Goal: Task Accomplishment & Management: Complete application form

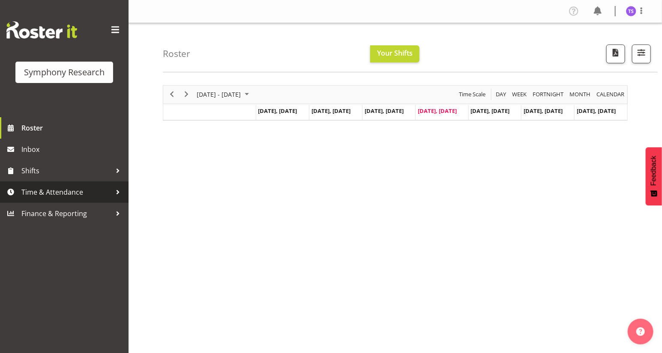
click at [60, 191] on span "Time & Attendance" at bounding box center [66, 192] width 90 height 13
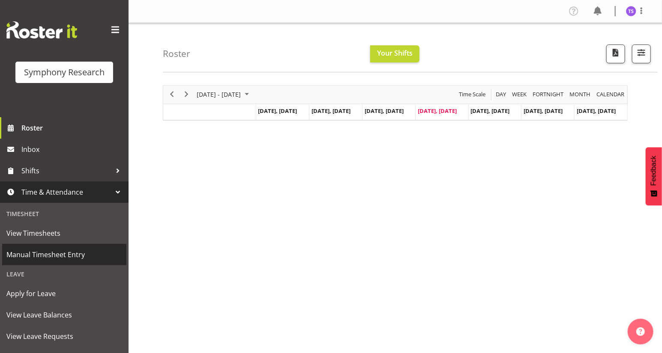
click at [49, 254] on span "Manual Timesheet Entry" at bounding box center [64, 254] width 116 height 13
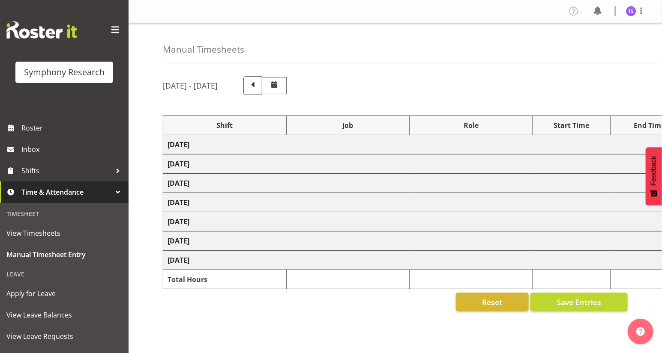
select select
select select "10587"
select select "47"
select select
select select "10587"
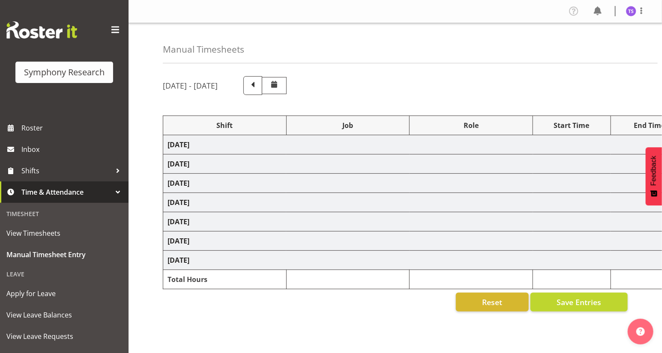
select select "47"
select select
select select "10587"
select select "47"
select select
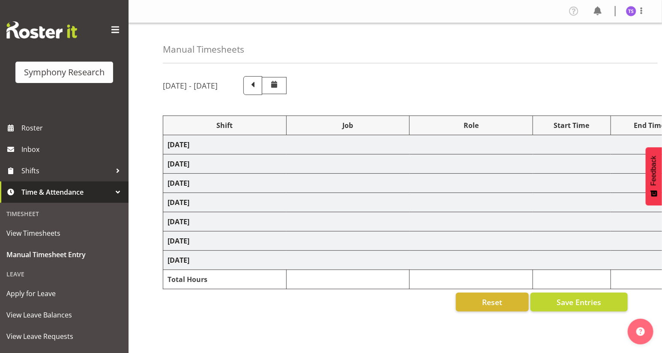
select select "10587"
select select "47"
select select
select select "10587"
select select "47"
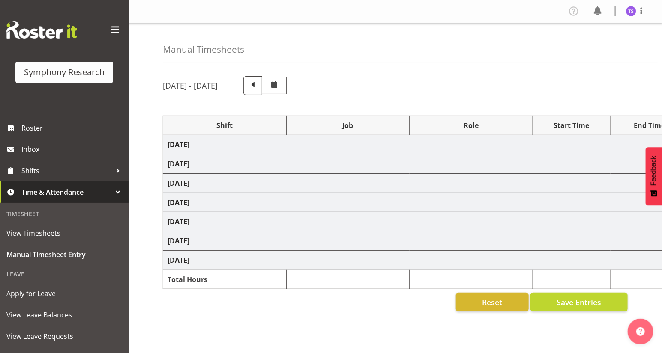
select select
select select "10587"
select select "47"
select select "48116"
select select "10575"
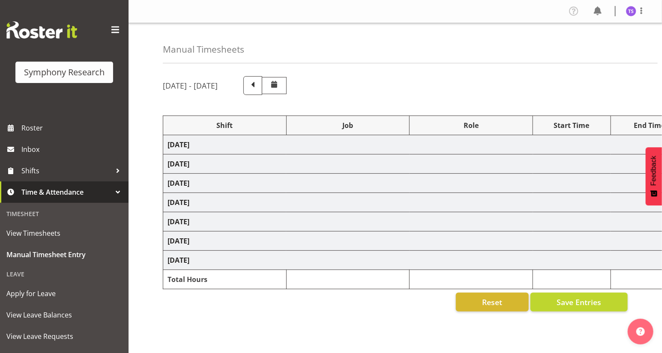
select select "47"
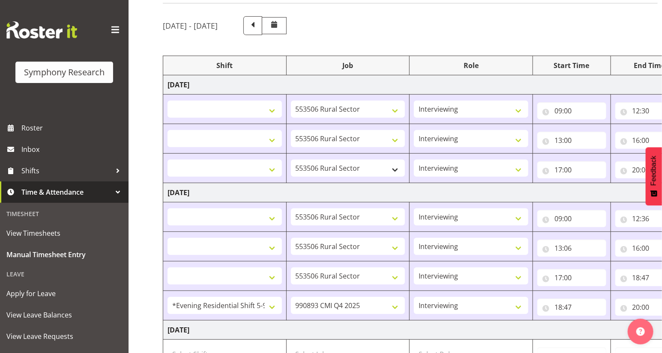
scroll to position [39, 0]
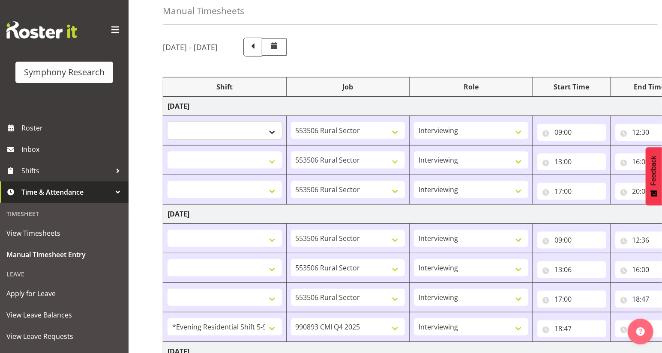
click at [214, 128] on select "!!Weekend Residential (Roster IT Shift Label) *Business 9/10am ~ 4:30pm *Busine…" at bounding box center [224, 130] width 114 height 17
click at [216, 126] on select "!!Weekend Residential (Roster IT Shift Label) *Business 9/10am ~ 4:30pm *Busine…" at bounding box center [224, 130] width 114 height 17
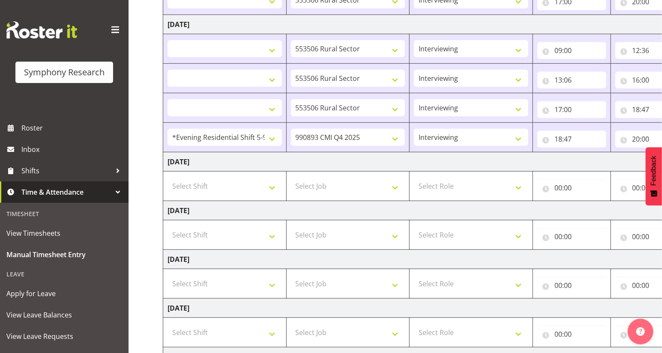
scroll to position [233, 0]
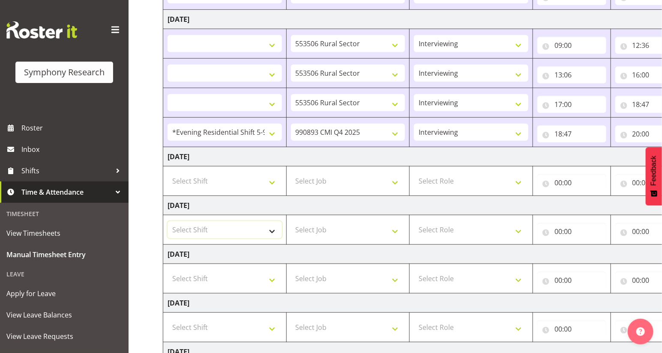
click at [272, 231] on select "Select Shift !!Weekend Residential (Roster IT Shift Label) *Business 9/10am ~ 4…" at bounding box center [224, 229] width 114 height 17
select select "41604"
click at [167, 221] on select "Select Shift !!Weekend Residential (Roster IT Shift Label) *Business 9/10am ~ 4…" at bounding box center [224, 229] width 114 height 17
select select
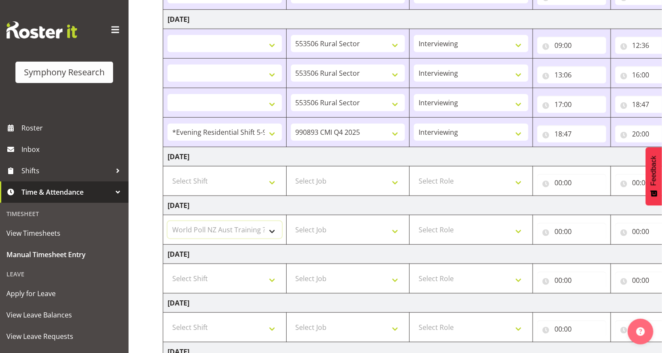
select select
click at [397, 229] on select "Select Job 550060 IF Admin 553492 World Poll Aus Wave 2 Main 2025 553493 World …" at bounding box center [348, 229] width 114 height 17
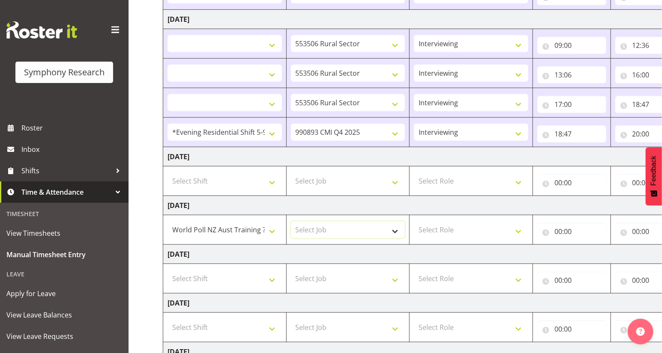
select select "10499"
click at [291, 221] on select "Select Job 550060 IF Admin 553492 World Poll Aus Wave 2 Main 2025 553493 World …" at bounding box center [348, 229] width 114 height 17
select select
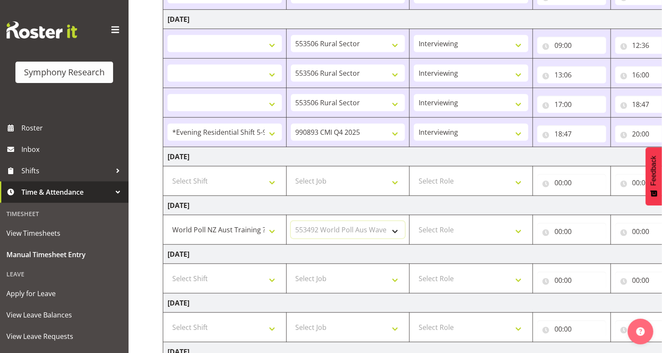
select select
click at [517, 229] on select "Select Role Briefing Interviewing" at bounding box center [471, 229] width 114 height 17
select select "297"
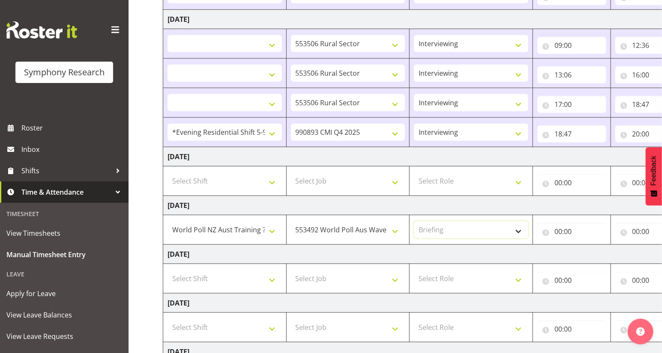
click at [414, 221] on select "Select Role Briefing Interviewing" at bounding box center [471, 229] width 114 height 17
select select
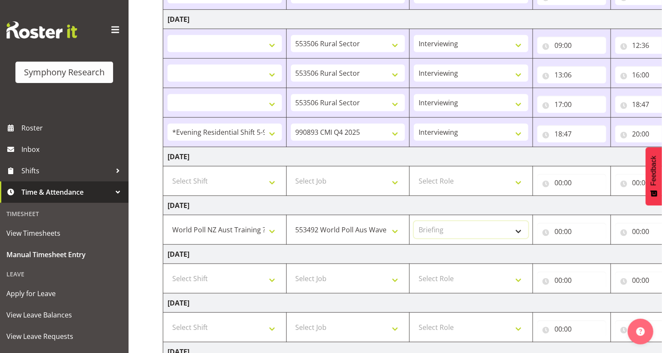
select select
click at [559, 232] on input "00:00" at bounding box center [571, 231] width 69 height 17
click at [591, 254] on select "00 01 02 03 04 05 06 07 08 09 10 11 12 13 14 15 16 17 18 19 20 21 22 23" at bounding box center [595, 253] width 19 height 17
select select "17"
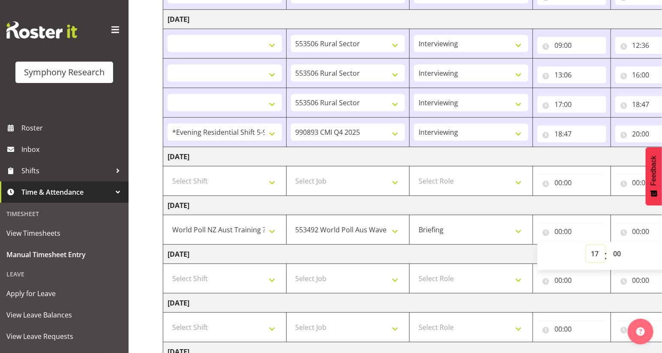
click at [586, 245] on select "00 01 02 03 04 05 06 07 08 09 10 11 12 13 14 15 16 17 18 19 20 21 22 23" at bounding box center [595, 253] width 19 height 17
select select
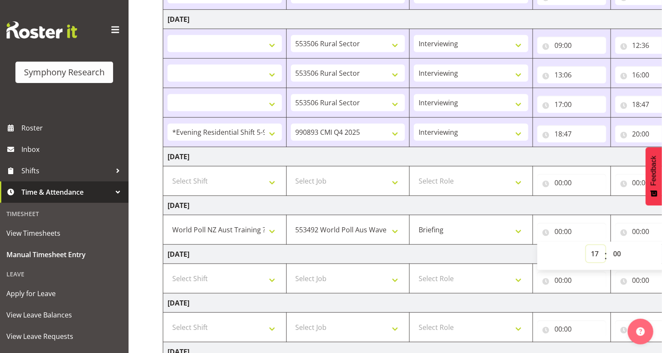
select select
type input "17:00"
click at [272, 231] on select "!!Weekend Residential (Roster IT Shift Label) *Business 9/10am ~ 4:30pm *Busine…" at bounding box center [224, 229] width 114 height 17
select select "43777"
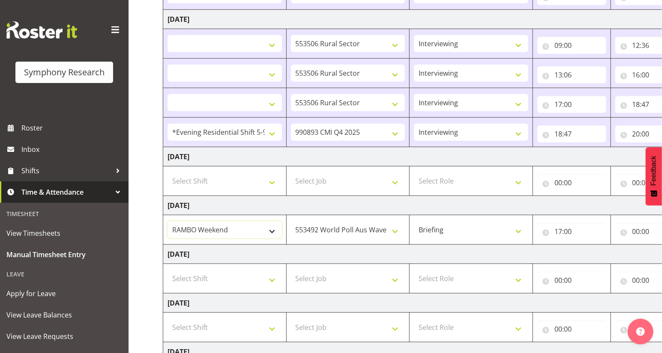
click at [167, 221] on select "!!Weekend Residential (Roster IT Shift Label) *Business 9/10am ~ 4:30pm *Busine…" at bounding box center [224, 229] width 114 height 17
select select
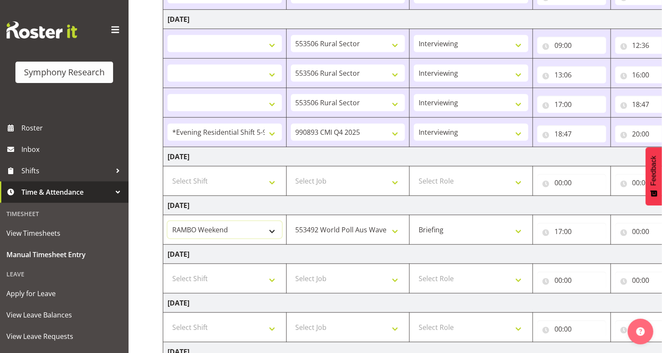
select select
click at [269, 230] on select "!!Weekend Residential (Roster IT Shift Label) *Business 9/10am ~ 4:30pm *Busine…" at bounding box center [224, 229] width 114 height 17
select select "41604"
click at [167, 221] on select "!!Weekend Residential (Roster IT Shift Label) *Business 9/10am ~ 4:30pm *Busine…" at bounding box center [224, 229] width 114 height 17
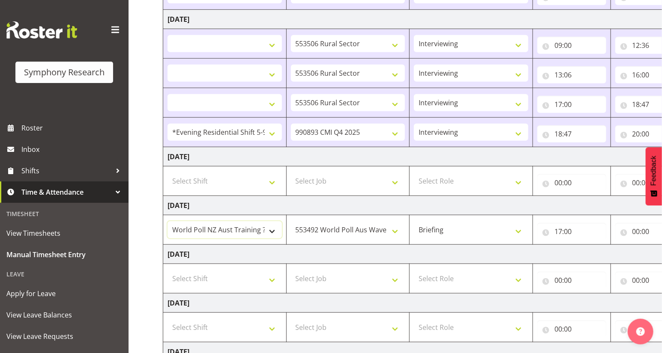
select select
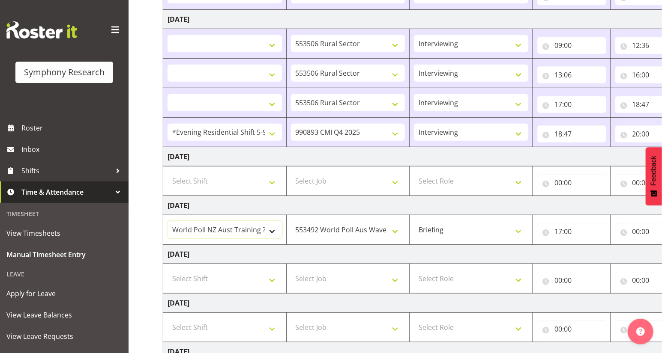
select select
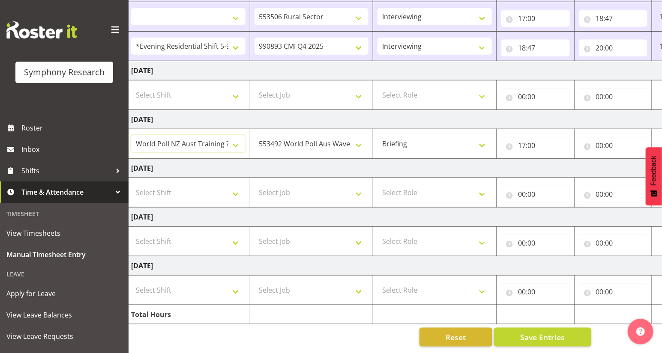
scroll to position [0, 100]
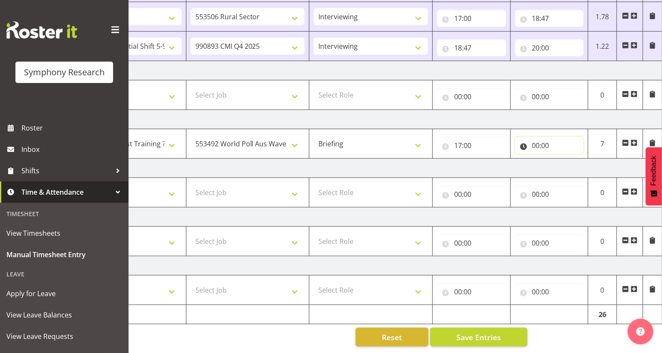
click at [535, 144] on input "00:00" at bounding box center [549, 145] width 69 height 17
click at [568, 164] on select "00 01 02 03 04 05 06 07 08 09 10 11 12 13 14 15 16 17 18 19 20 21 22 23" at bounding box center [573, 167] width 19 height 17
select select "18"
click at [564, 159] on select "00 01 02 03 04 05 06 07 08 09 10 11 12 13 14 15 16 17 18 19 20 21 22 23" at bounding box center [573, 167] width 19 height 17
select select
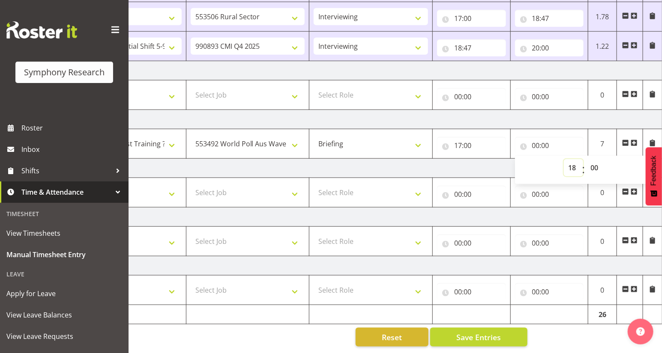
select select
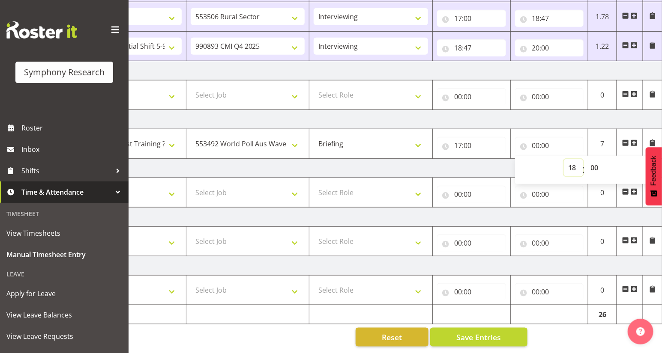
type input "18:00"
click at [597, 167] on select "00 01 02 03 04 05 06 07 08 09 10 11 12 13 14 15 16 17 18 19 20 21 22 23 24 25 2…" at bounding box center [595, 167] width 19 height 17
select select "10"
click at [586, 159] on select "00 01 02 03 04 05 06 07 08 09 10 11 12 13 14 15 16 17 18 19 20 21 22 23 24 25 2…" at bounding box center [595, 167] width 19 height 17
select select
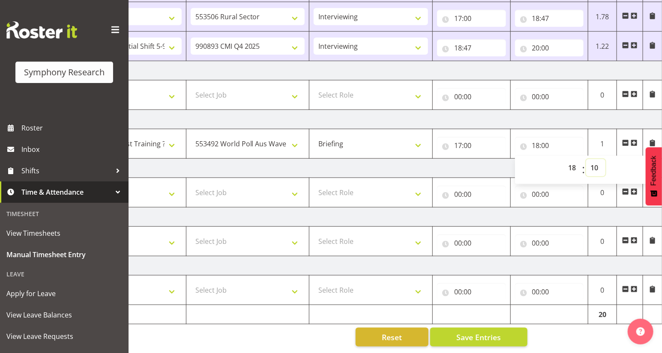
select select
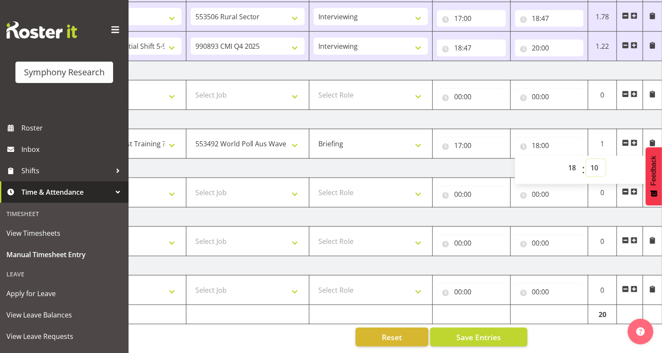
type input "18:10"
click at [632, 140] on span at bounding box center [634, 143] width 7 height 7
select select
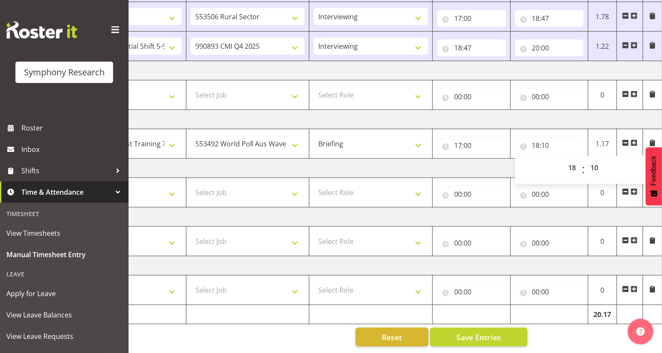
select select
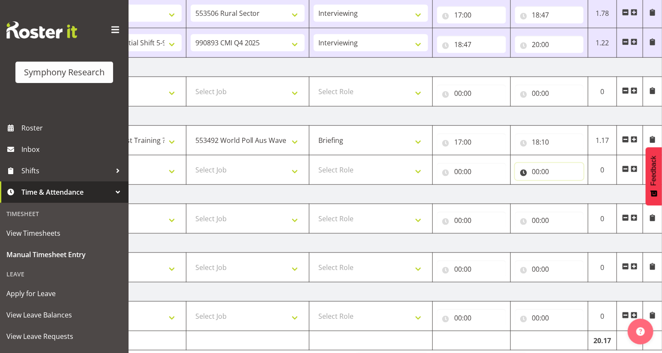
click at [535, 172] on input "00:00" at bounding box center [549, 171] width 69 height 17
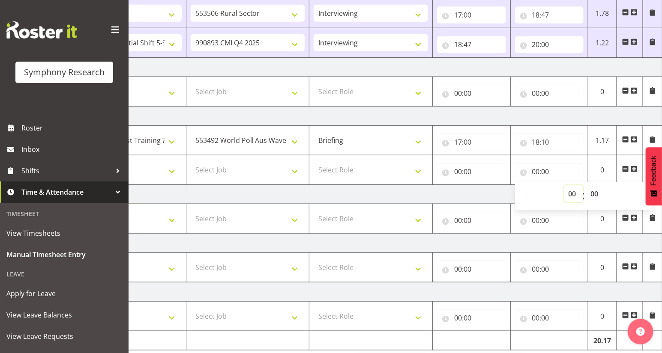
click at [570, 195] on select "00 01 02 03 04 05 06 07 08 09 10 11 12 13 14 15 16 17 18 19 20 21 22 23" at bounding box center [573, 193] width 19 height 17
select select "19"
click at [564, 185] on select "00 01 02 03 04 05 06 07 08 09 10 11 12 13 14 15 16 17 18 19 20 21 22 23" at bounding box center [573, 193] width 19 height 17
select select
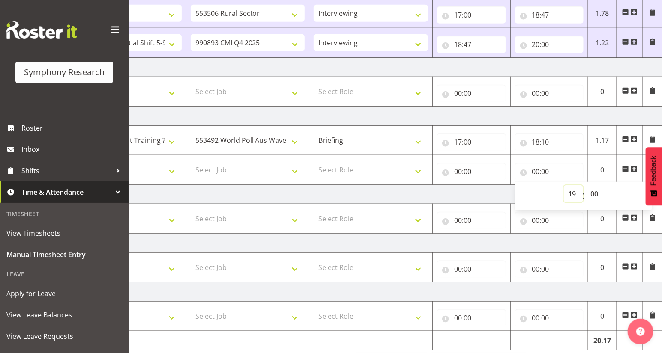
select select
type input "19:00"
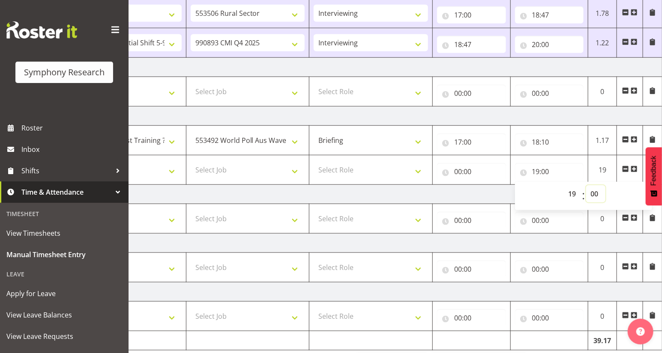
click at [595, 195] on select "00 01 02 03 04 05 06 07 08 09 10 11 12 13 14 15 16 17 18 19 20 21 22 23 24 25 2…" at bounding box center [595, 193] width 19 height 17
select select "20"
click at [586, 185] on select "00 01 02 03 04 05 06 07 08 09 10 11 12 13 14 15 16 17 18 19 20 21 22 23 24 25 2…" at bounding box center [595, 193] width 19 height 17
select select
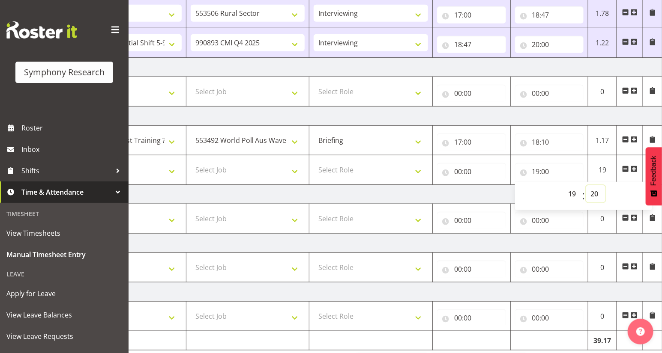
select select
type input "19:20"
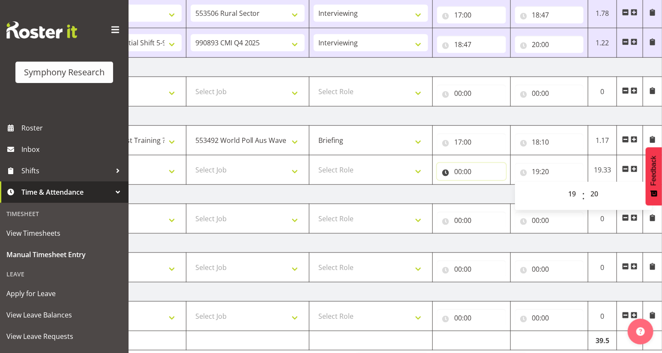
click at [457, 172] on input "00:00" at bounding box center [471, 171] width 69 height 17
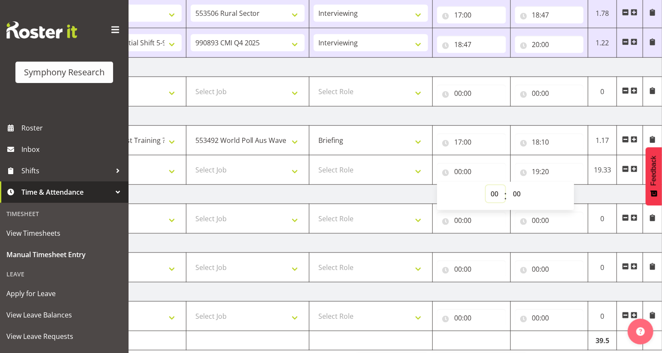
click at [493, 193] on select "00 01 02 03 04 05 06 07 08 09 10 11 12 13 14 15 16 17 18 19 20 21 22 23" at bounding box center [495, 193] width 19 height 17
select select "18"
click at [486, 185] on select "00 01 02 03 04 05 06 07 08 09 10 11 12 13 14 15 16 17 18 19 20 21 22 23" at bounding box center [495, 193] width 19 height 17
select select
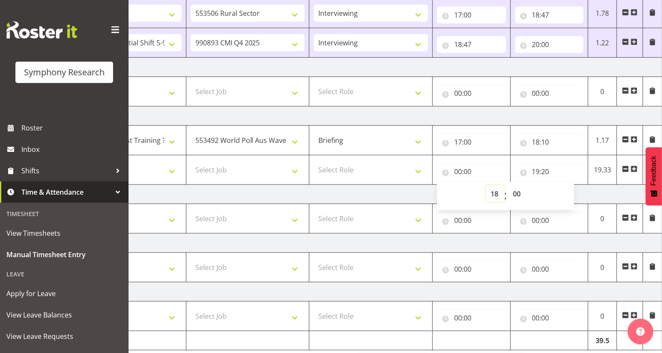
select select
type input "18:00"
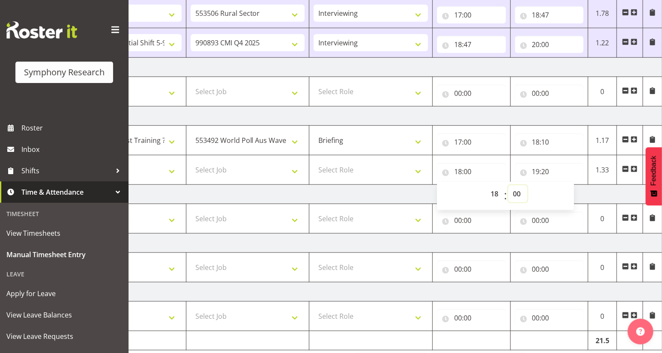
click at [518, 192] on select "00 01 02 03 04 05 06 07 08 09 10 11 12 13 14 15 16 17 18 19 20 21 22 23 24 25 2…" at bounding box center [517, 193] width 19 height 17
select select "10"
click at [508, 185] on select "00 01 02 03 04 05 06 07 08 09 10 11 12 13 14 15 16 17 18 19 20 21 22 23 24 25 2…" at bounding box center [517, 193] width 19 height 17
select select
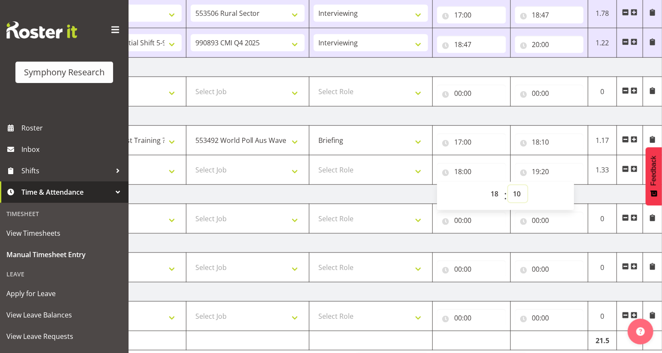
select select
type input "18:10"
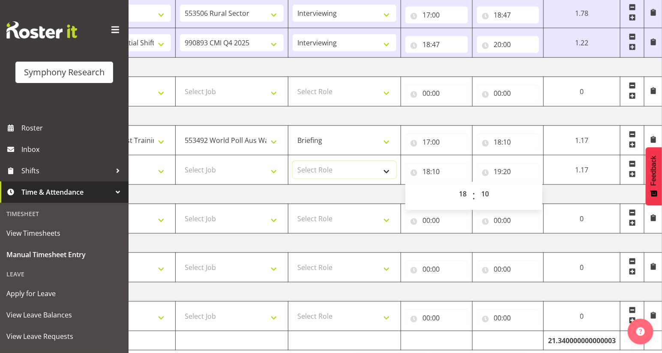
click at [382, 171] on select "Select Role Briefing Interviewing" at bounding box center [345, 169] width 104 height 17
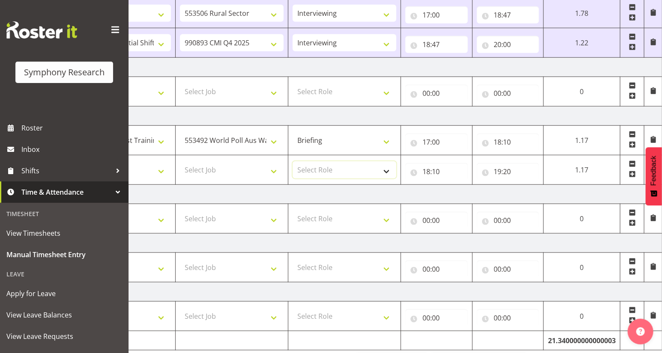
select select "297"
click at [293, 161] on select "Select Role Briefing Interviewing" at bounding box center [345, 169] width 104 height 17
select select
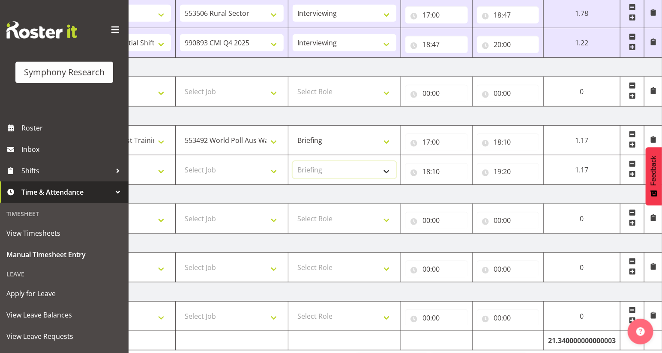
select select
click at [271, 170] on select "Select Job 550060 IF Admin 553492 World Poll Aus Wave 2 Main 2025 553493 World …" at bounding box center [232, 169] width 104 height 17
select select "10499"
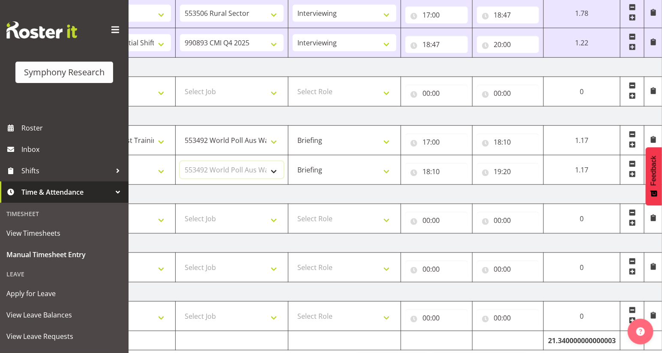
click at [180, 161] on select "Select Job 550060 IF Admin 553492 World Poll Aus Wave 2 Main 2025 553493 World …" at bounding box center [232, 169] width 104 height 17
select select
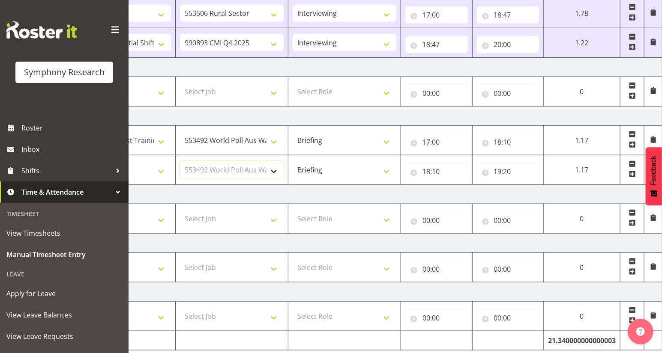
select select
click at [160, 172] on select "Select Shift !!Weekend Residential (Roster IT Shift Label) *Business 9/10am ~ 4…" at bounding box center [119, 169] width 104 height 17
select select "41604"
click at [67, 161] on select "Select Shift !!Weekend Residential (Roster IT Shift Label) *Business 9/10am ~ 4…" at bounding box center [119, 169] width 104 height 17
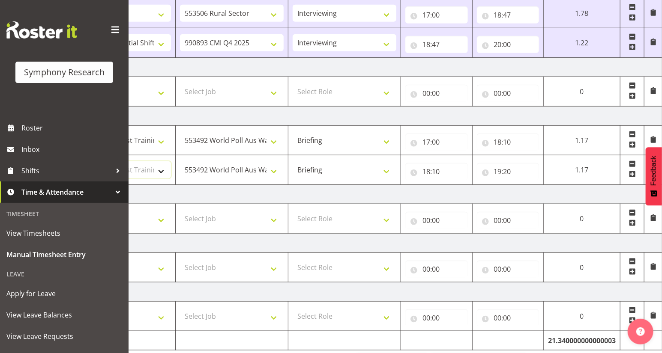
select select
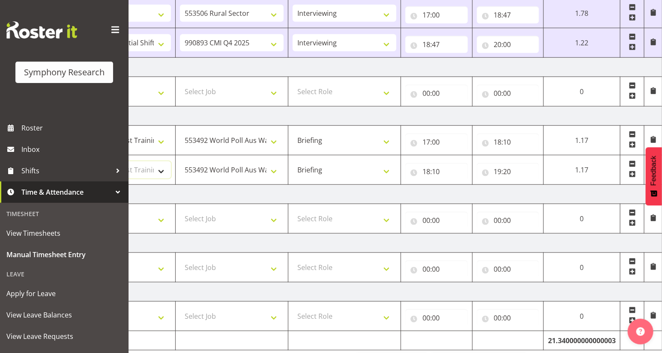
select select
click at [632, 172] on span at bounding box center [632, 174] width 7 height 7
select select
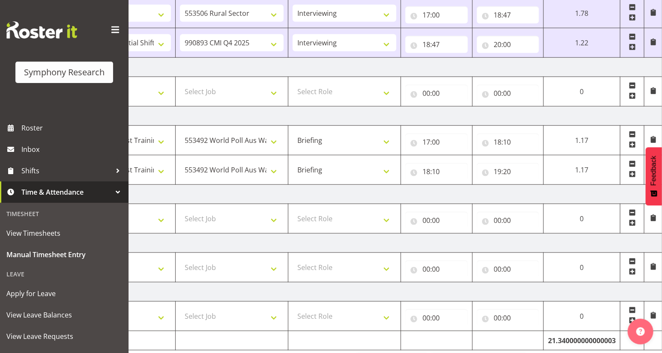
select select
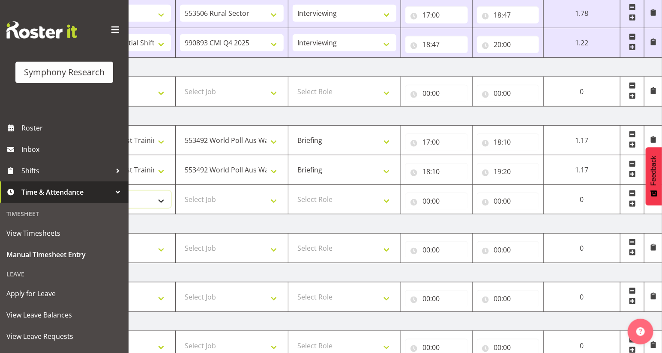
click at [158, 200] on select "Select Shift !!Weekend Residential (Roster IT Shift Label) *Business 9/10am ~ 4…" at bounding box center [119, 199] width 104 height 17
select select "56692"
click at [67, 191] on select "Select Shift !!Weekend Residential (Roster IT Shift Label) *Business 9/10am ~ 4…" at bounding box center [119, 199] width 104 height 17
select select
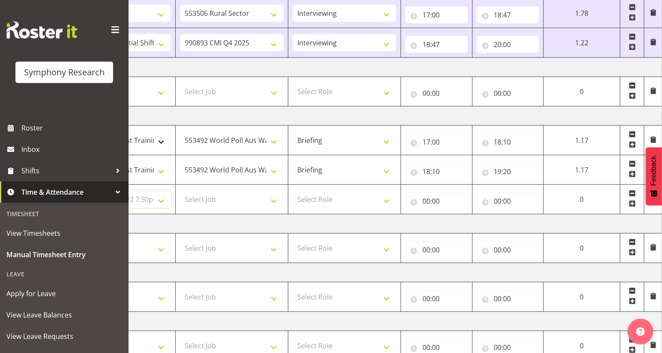
select select
click at [269, 198] on select "Select Job 550060 IF Admin 553492 World Poll Aus Wave 2 Main 2025 553493 World …" at bounding box center [232, 199] width 104 height 17
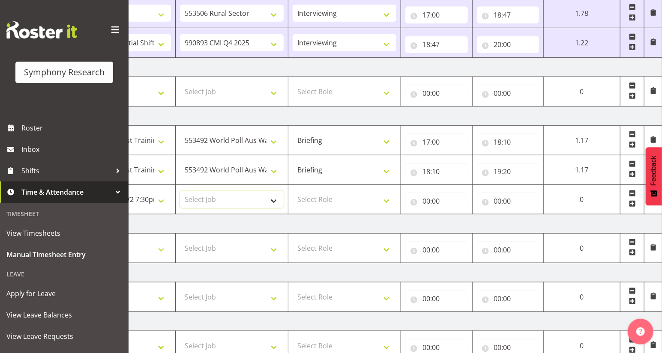
select select "10499"
click at [180, 191] on select "Select Job 550060 IF Admin 553492 World Poll Aus Wave 2 Main 2025 553493 World …" at bounding box center [232, 199] width 104 height 17
select select
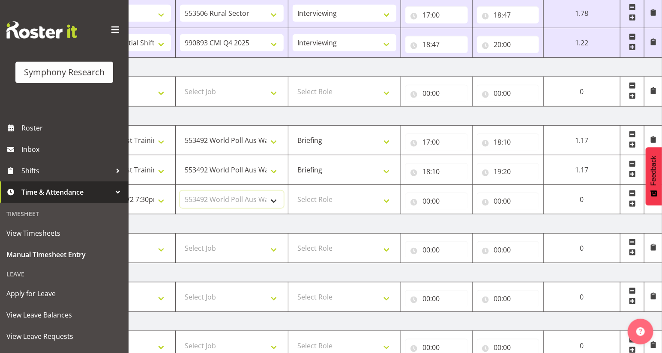
select select
click at [386, 201] on select "Select Role Briefing Interviewing" at bounding box center [345, 199] width 104 height 17
select select "47"
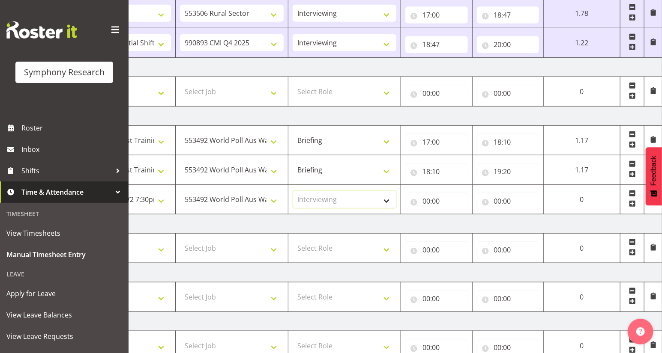
click at [293, 191] on select "Select Role Briefing Interviewing" at bounding box center [345, 199] width 104 height 17
select select
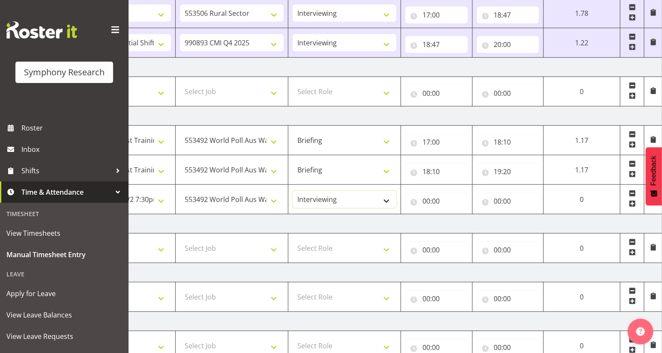
select select
click at [425, 202] on input "00:00" at bounding box center [436, 201] width 63 height 17
click at [458, 222] on select "00 01 02 03 04 05 06 07 08 09 10 11 12 13 14 15 16 17 18 19 20 21 22 23" at bounding box center [463, 223] width 19 height 17
select select "21"
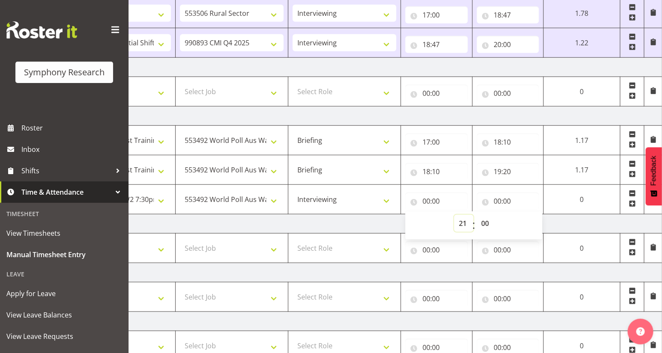
click at [454, 215] on select "00 01 02 03 04 05 06 07 08 09 10 11 12 13 14 15 16 17 18 19 20 21 22 23" at bounding box center [463, 223] width 19 height 17
select select
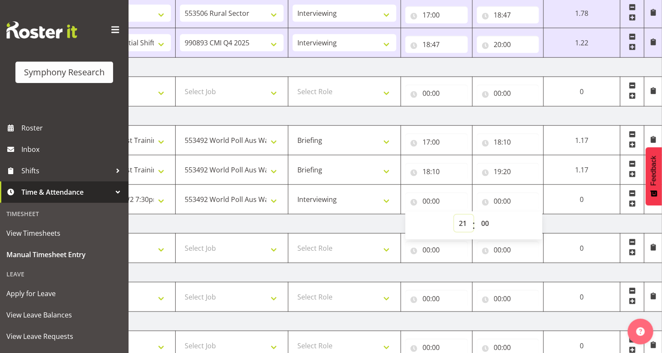
select select
type input "21:00"
click at [422, 200] on input "21:00" at bounding box center [436, 201] width 63 height 17
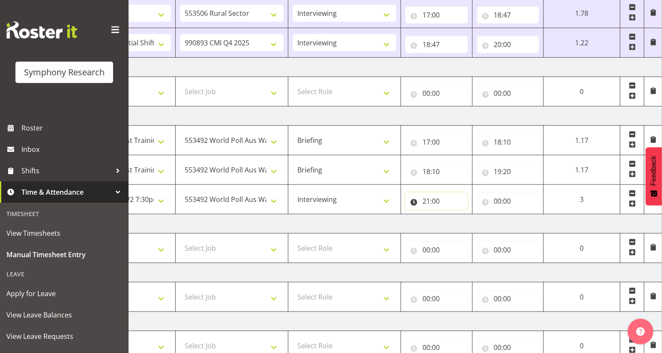
click at [428, 201] on input "21:00" at bounding box center [436, 201] width 63 height 17
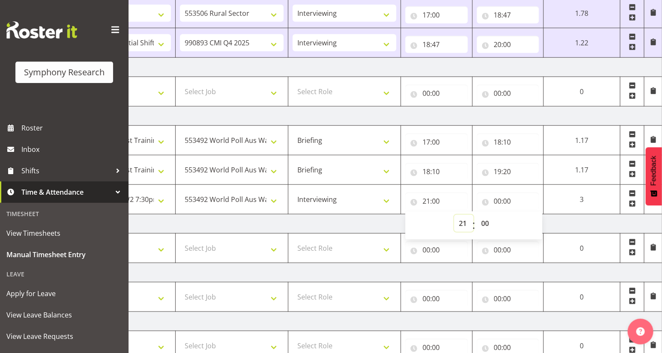
click at [461, 224] on select "00 01 02 03 04 05 06 07 08 09 10 11 12 13 14 15 16 17 18 19 20 21 22 23" at bounding box center [463, 223] width 19 height 17
select select "19"
click at [454, 215] on select "00 01 02 03 04 05 06 07 08 09 10 11 12 13 14 15 16 17 18 19 20 21 22 23" at bounding box center [463, 223] width 19 height 17
select select
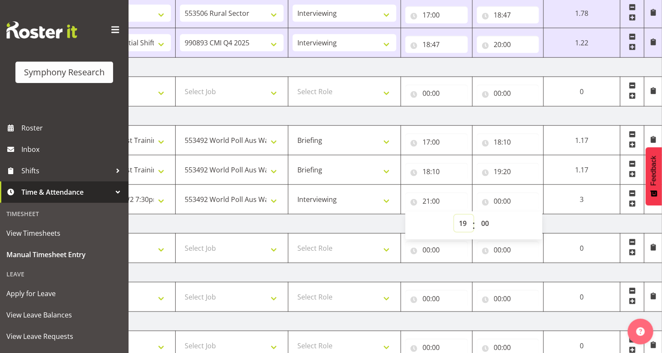
select select
type input "19:00"
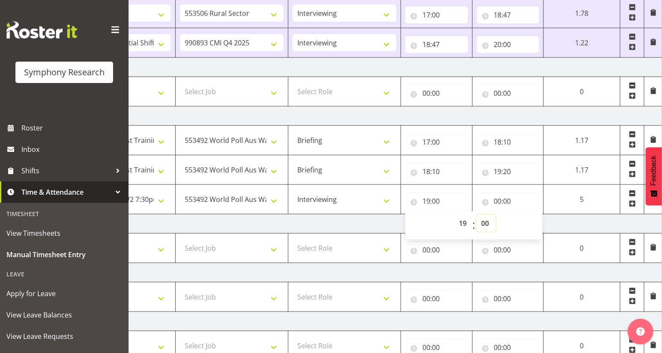
click at [486, 224] on select "00 01 02 03 04 05 06 07 08 09 10 11 12 13 14 15 16 17 18 19 20 21 22 23 24 25 2…" at bounding box center [485, 223] width 19 height 17
select select "30"
click at [476, 215] on select "00 01 02 03 04 05 06 07 08 09 10 11 12 13 14 15 16 17 18 19 20 21 22 23 24 25 2…" at bounding box center [485, 223] width 19 height 17
select select
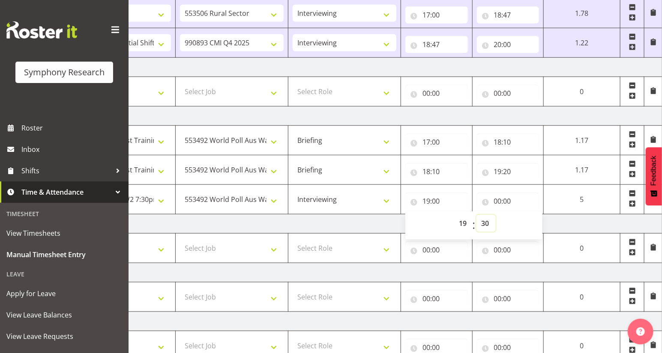
select select
type input "19:30"
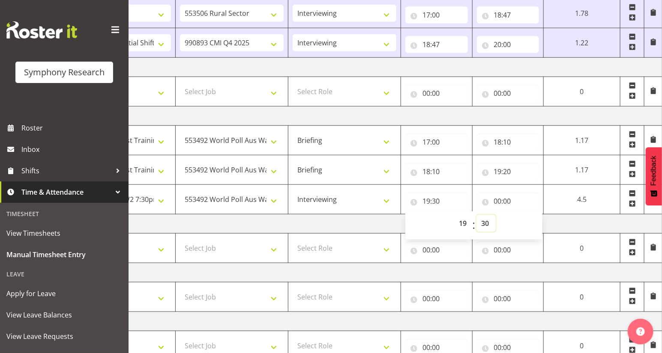
click at [484, 223] on select "00 01 02 03 04 05 06 07 08 09 10 11 12 13 14 15 16 17 18 19 20 21 22 23 24 25 2…" at bounding box center [485, 223] width 19 height 17
select select "20"
click at [476, 215] on select "00 01 02 03 04 05 06 07 08 09 10 11 12 13 14 15 16 17 18 19 20 21 22 23 24 25 2…" at bounding box center [485, 223] width 19 height 17
select select
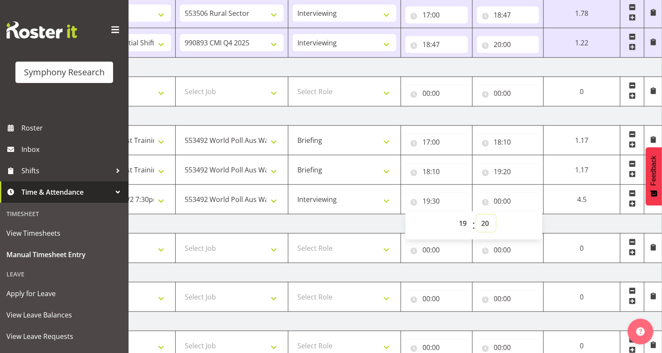
select select
type input "19:20"
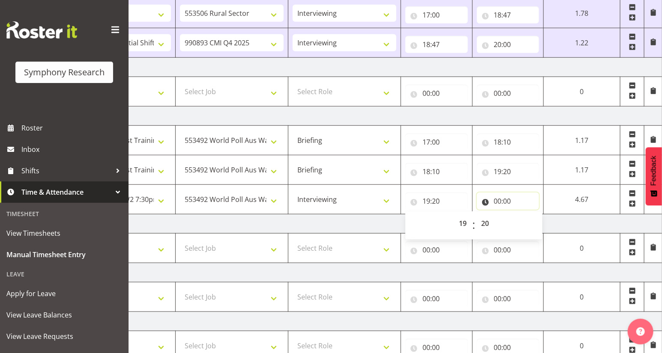
click at [498, 203] on input "00:00" at bounding box center [508, 201] width 63 height 17
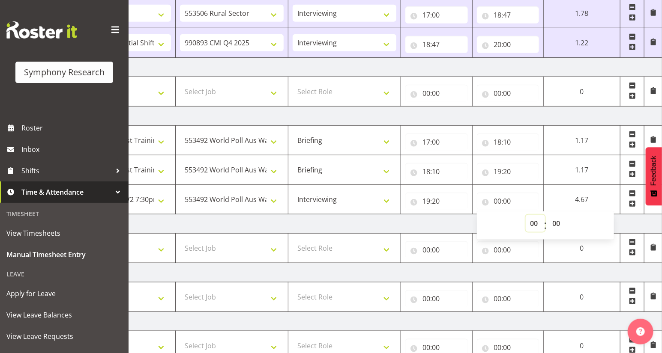
click at [533, 223] on select "00 01 02 03 04 05 06 07 08 09 10 11 12 13 14 15 16 17 18 19 20 21 22 23" at bounding box center [535, 223] width 19 height 17
select select "22"
click at [526, 215] on select "00 01 02 03 04 05 06 07 08 09 10 11 12 13 14 15 16 17 18 19 20 21 22 23" at bounding box center [535, 223] width 19 height 17
select select
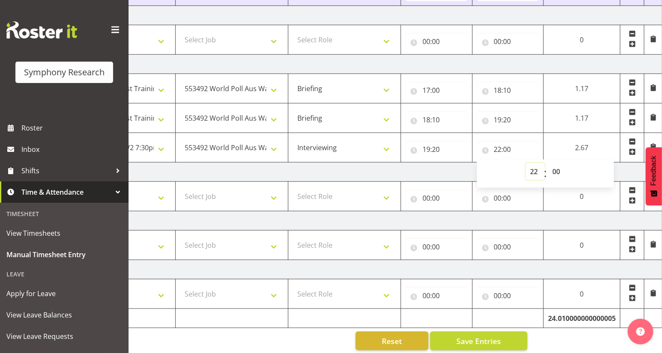
scroll to position [382, 0]
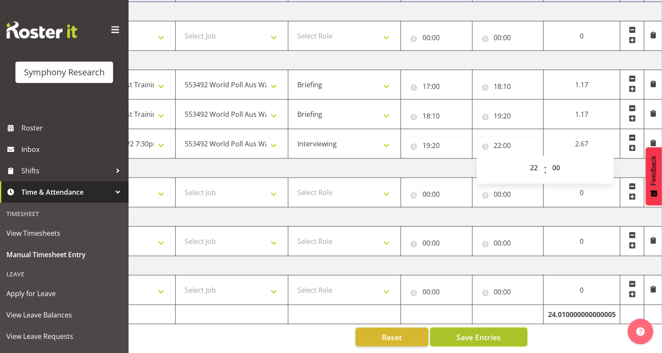
click at [494, 332] on span "Save Entries" at bounding box center [478, 337] width 45 height 11
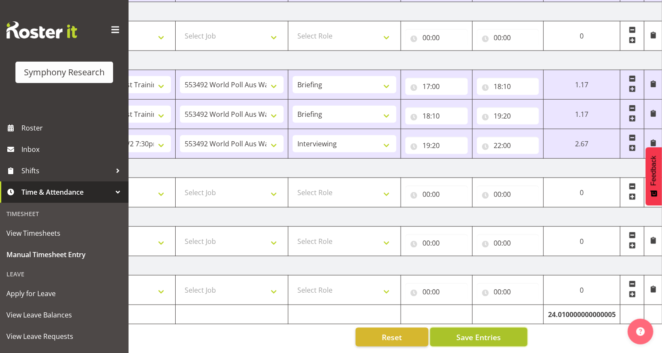
click at [494, 332] on span "Save Entries" at bounding box center [478, 337] width 45 height 11
click at [460, 332] on span "Save Entries" at bounding box center [478, 337] width 45 height 11
